Goal: Task Accomplishment & Management: Manage account settings

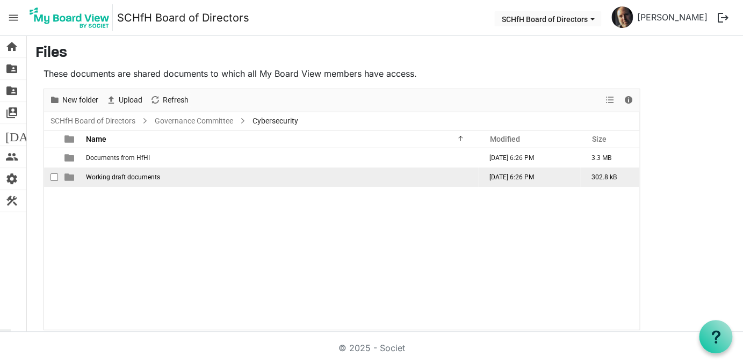
scroll to position [3, 0]
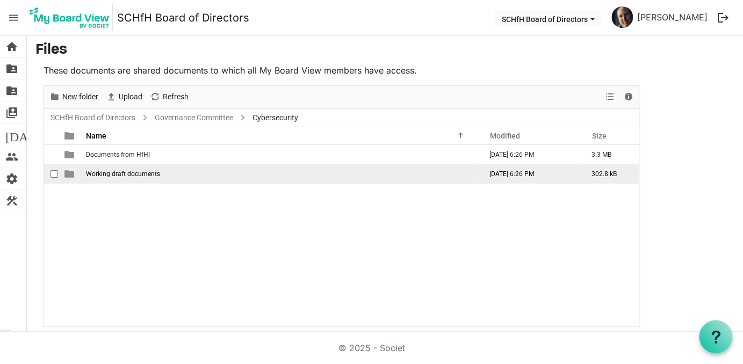
click at [136, 176] on span "Working draft documents" at bounding box center [123, 174] width 74 height 8
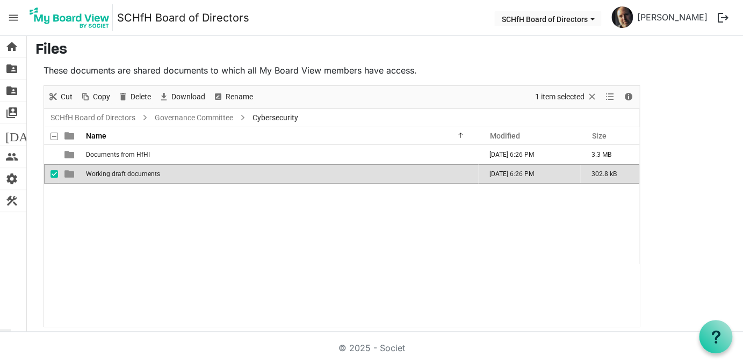
click at [112, 172] on span "Working draft documents" at bounding box center [123, 174] width 74 height 8
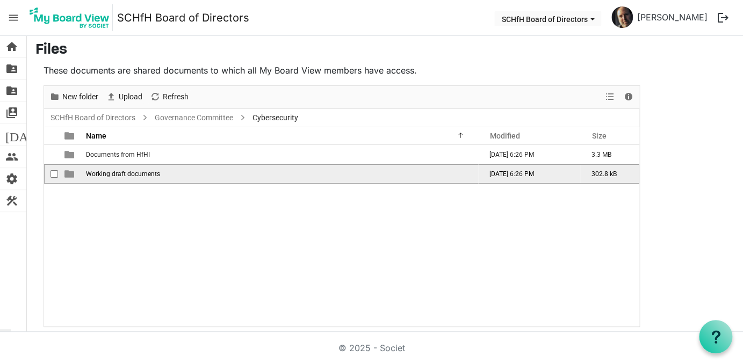
click at [112, 172] on span "Working draft documents" at bounding box center [123, 174] width 74 height 8
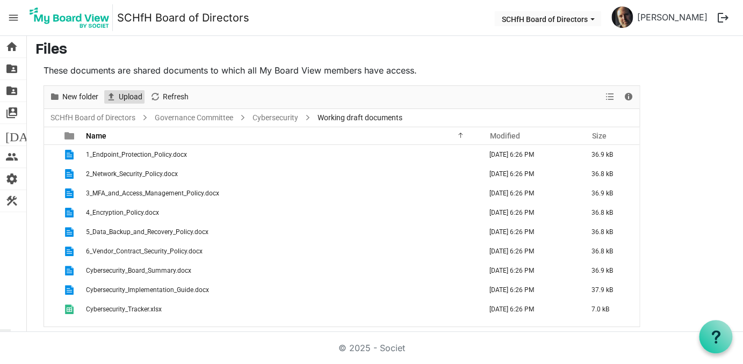
click at [135, 100] on span "Upload" at bounding box center [131, 96] width 26 height 13
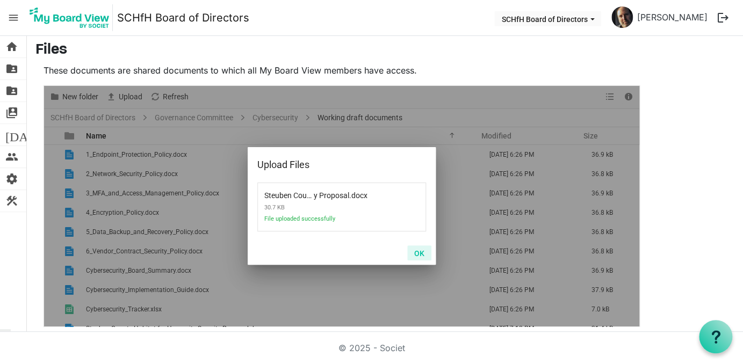
click at [415, 253] on button "OK" at bounding box center [419, 253] width 24 height 15
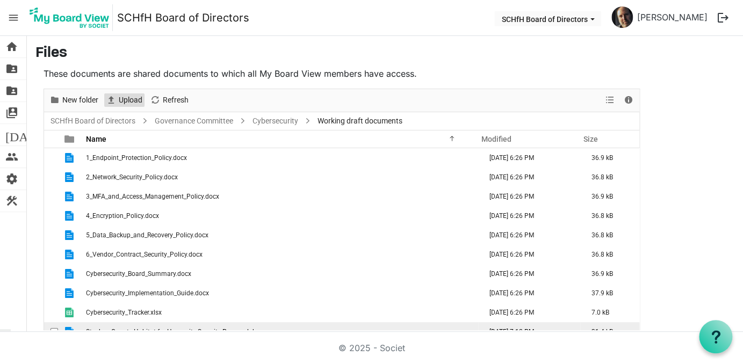
scroll to position [12, 0]
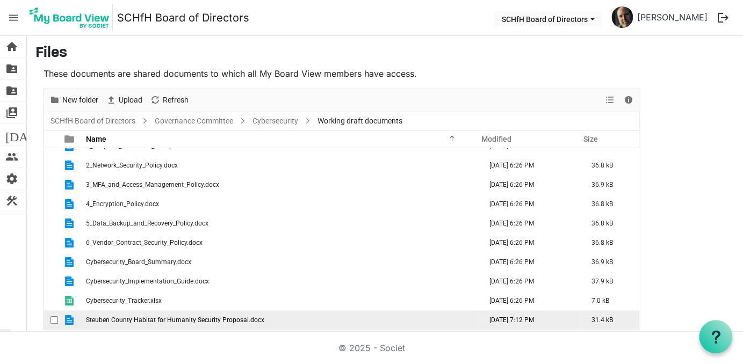
click at [55, 318] on span "checkbox" at bounding box center [55, 320] width 8 height 8
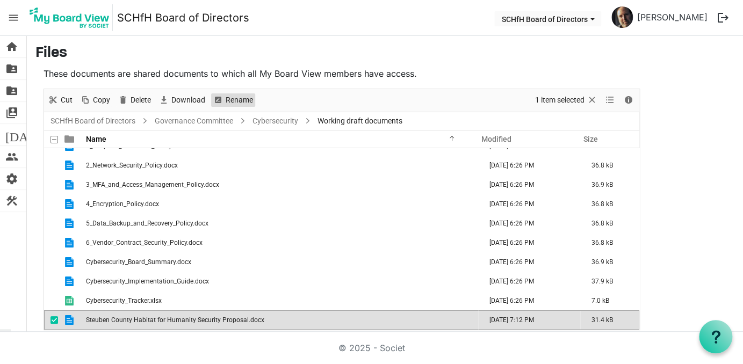
click at [241, 105] on span "Rename" at bounding box center [240, 99] width 30 height 13
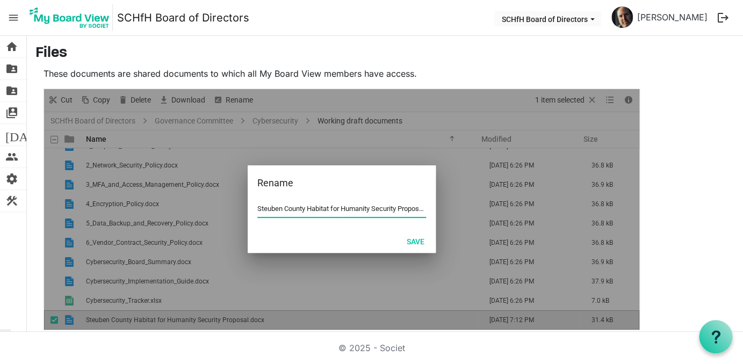
scroll to position [0, 3]
click at [310, 210] on input "Steuben County Habitat for Humanity Security Proposal.docx" at bounding box center [341, 209] width 169 height 16
click at [307, 211] on input "Steuben County Habitat for Humanity Security Proposal.docx" at bounding box center [341, 209] width 169 height 16
type input "Steuben County Habitat for Humanity Security Proposal 0932025.docx"
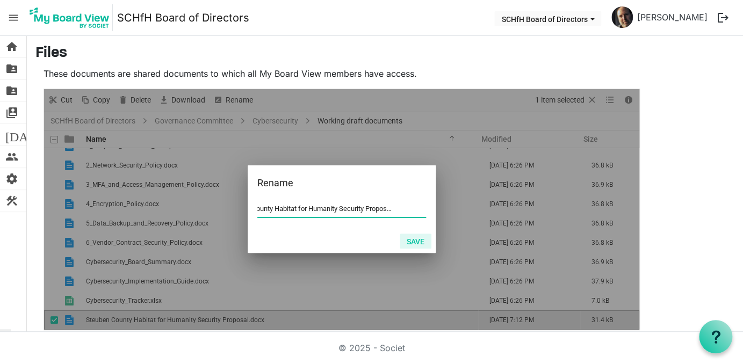
click at [420, 246] on button "Save" at bounding box center [416, 241] width 32 height 15
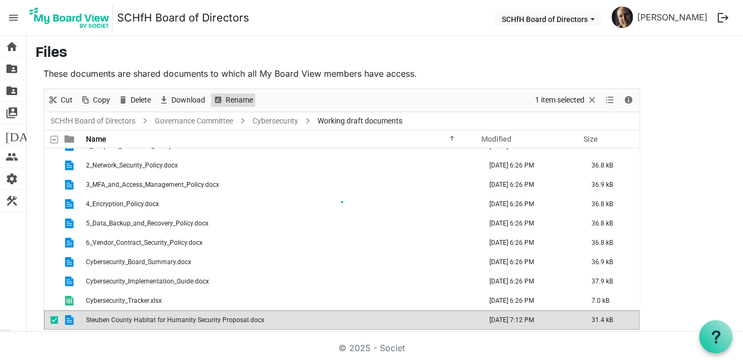
scroll to position [12, 0]
